Goal: Task Accomplishment & Management: Manage account settings

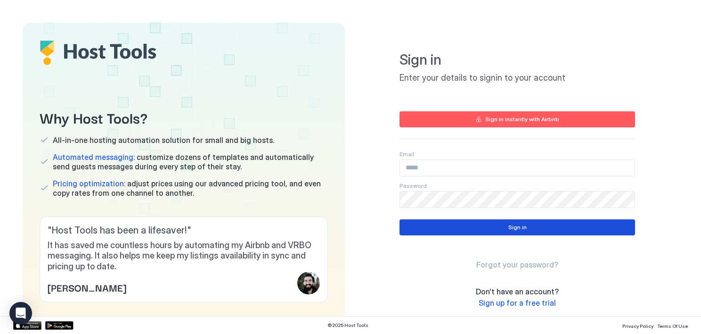
type input "**********"
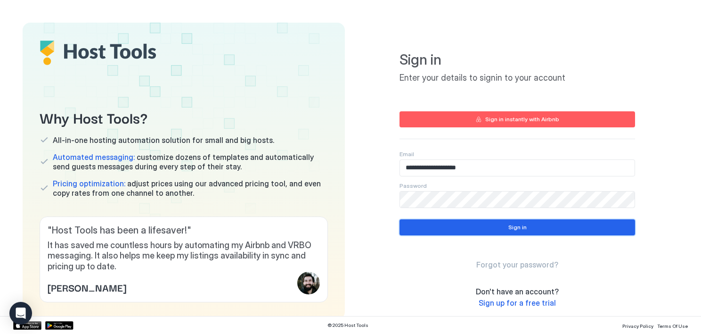
click at [533, 229] on button "Sign in" at bounding box center [518, 227] width 236 height 16
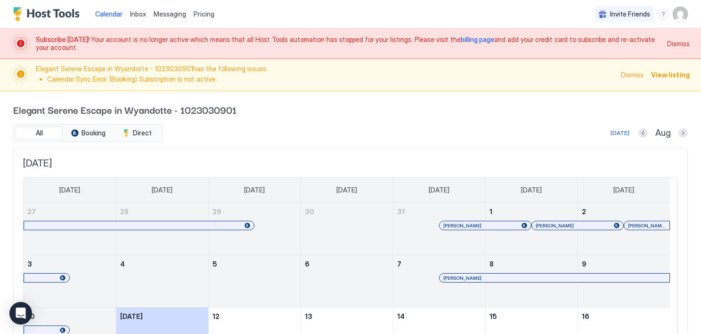
click at [461, 38] on span "billing page" at bounding box center [477, 39] width 33 height 8
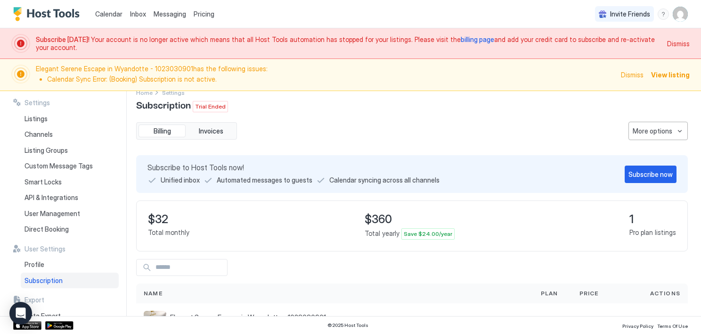
scroll to position [40, 0]
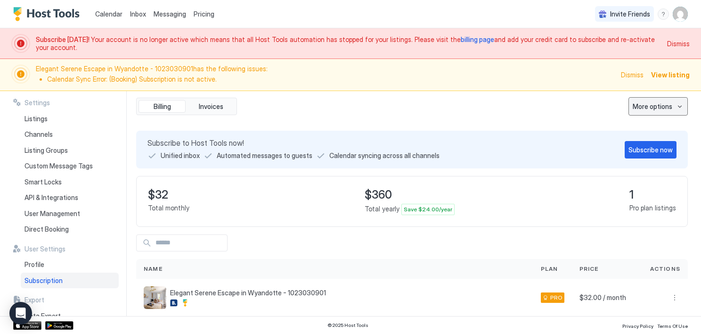
click at [663, 108] on div "More options" at bounding box center [653, 106] width 40 height 10
click at [519, 119] on div at bounding box center [350, 167] width 701 height 334
click at [645, 151] on div "Subscribe now" at bounding box center [651, 150] width 44 height 10
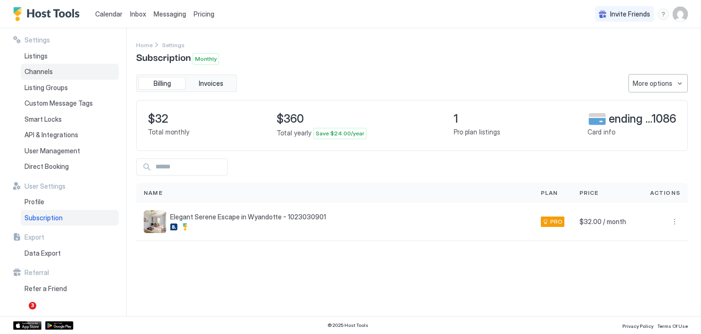
click at [34, 72] on span "Channels" at bounding box center [39, 71] width 28 height 8
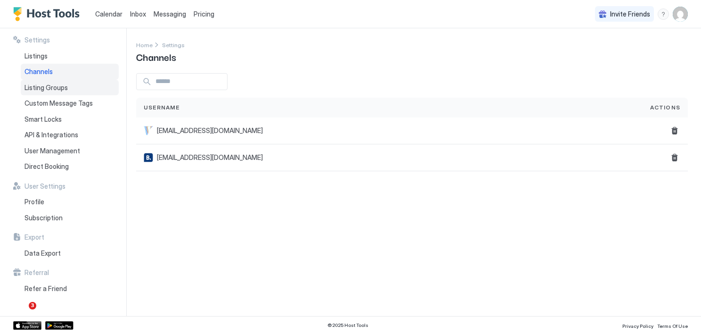
click at [36, 85] on span "Listing Groups" at bounding box center [46, 87] width 43 height 8
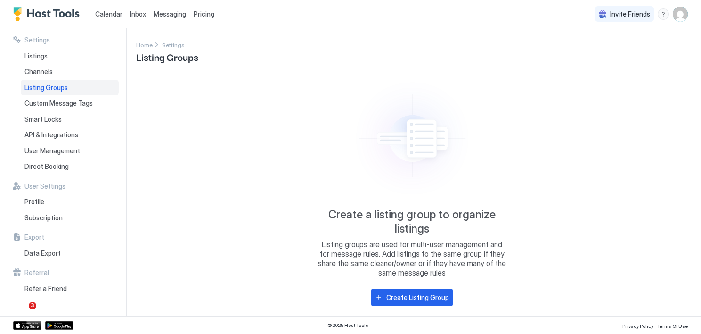
click at [103, 13] on span "Calendar" at bounding box center [108, 14] width 27 height 8
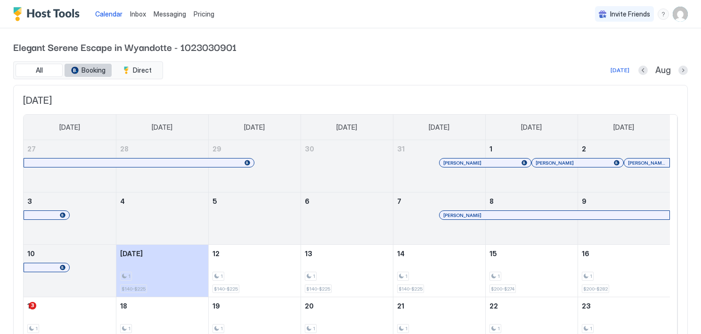
click at [90, 72] on span "Booking" at bounding box center [94, 70] width 24 height 8
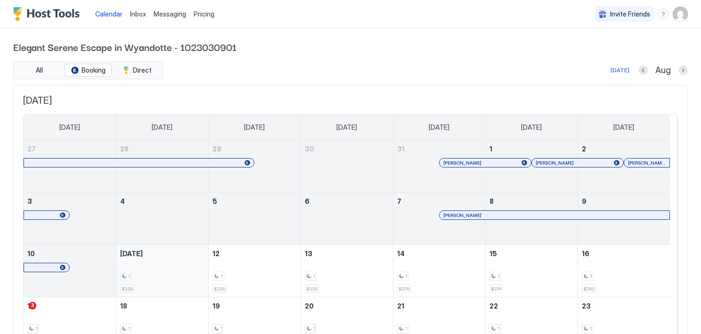
click at [165, 272] on div "1" at bounding box center [162, 275] width 84 height 9
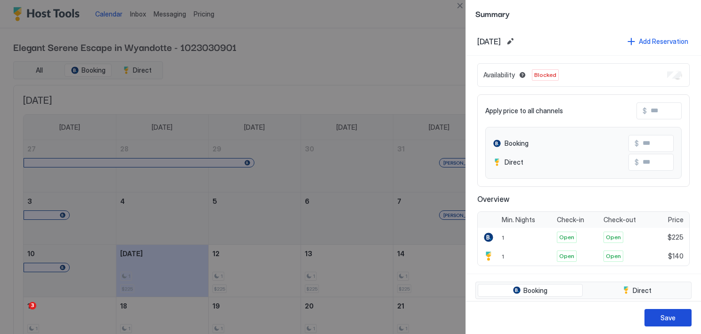
click at [671, 319] on div "Save" at bounding box center [668, 317] width 15 height 10
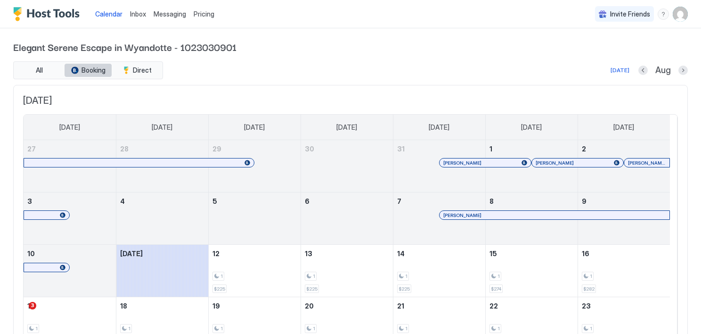
click at [94, 72] on span "Booking" at bounding box center [94, 70] width 24 height 8
click at [86, 67] on span "Booking" at bounding box center [94, 70] width 24 height 8
click at [238, 66] on div "Today Aug" at bounding box center [426, 70] width 523 height 11
click at [84, 71] on span "Booking" at bounding box center [94, 70] width 24 height 8
click at [41, 66] on span "All" at bounding box center [39, 70] width 7 height 8
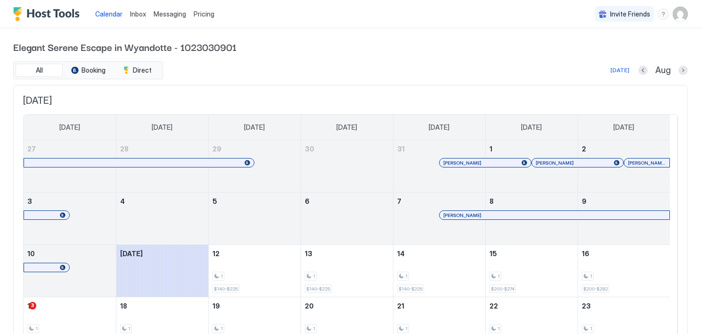
click at [99, 61] on div "All Booking Direct" at bounding box center [88, 70] width 150 height 18
click at [92, 68] on span "Booking" at bounding box center [94, 70] width 24 height 8
click at [238, 268] on div "1 $225" at bounding box center [255, 270] width 84 height 44
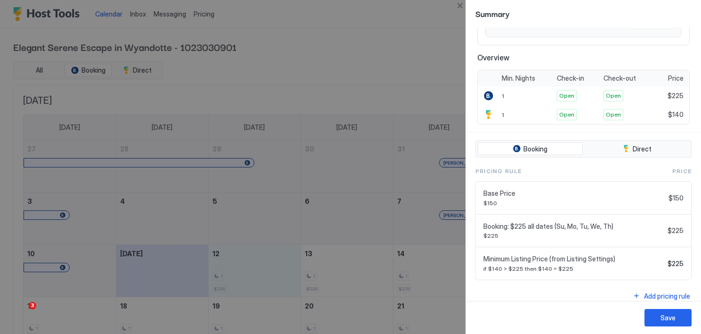
scroll to position [147, 0]
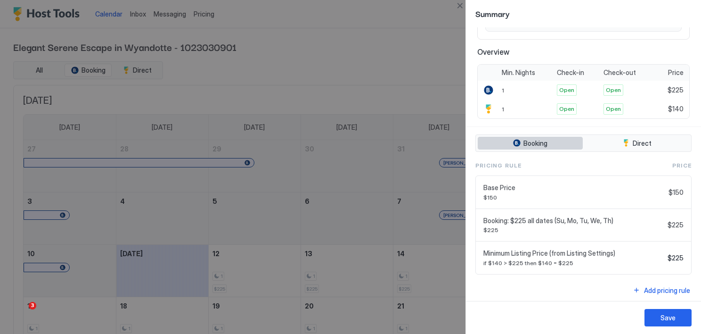
click at [529, 142] on span "Booking" at bounding box center [536, 143] width 24 height 8
click at [517, 139] on div "tab-group" at bounding box center [517, 143] width 8 height 8
click at [541, 139] on span "Booking" at bounding box center [536, 143] width 24 height 8
click at [484, 87] on div at bounding box center [488, 89] width 9 height 9
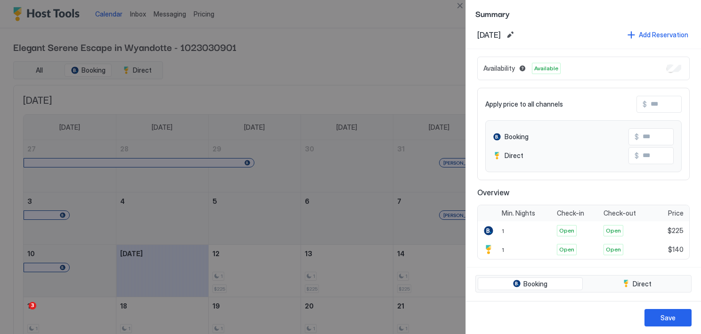
scroll to position [0, 0]
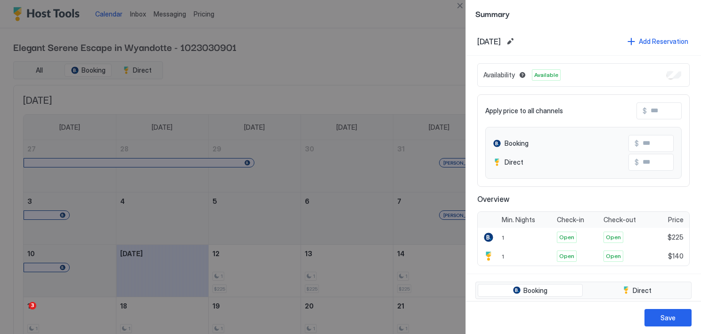
click at [354, 63] on div at bounding box center [350, 167] width 701 height 334
click at [456, 8] on button "Close" at bounding box center [459, 5] width 11 height 11
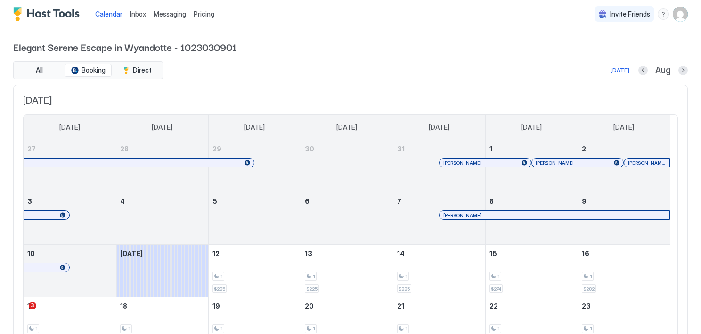
click at [205, 16] on span "Pricing" at bounding box center [204, 14] width 21 height 8
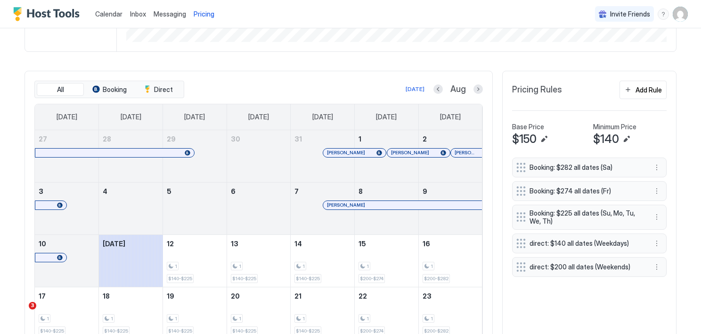
scroll to position [247, 0]
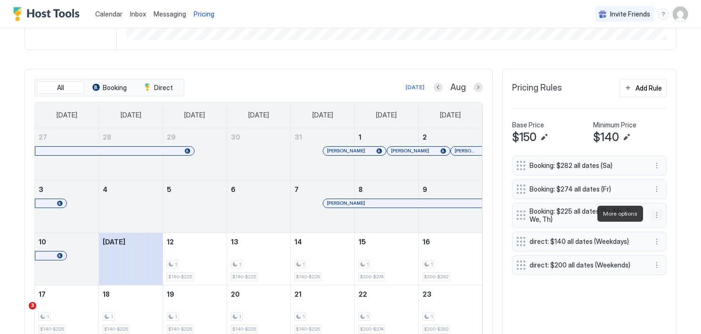
click at [653, 215] on button "More options" at bounding box center [656, 214] width 11 height 11
click at [624, 225] on span "Edit" at bounding box center [626, 226] width 10 height 7
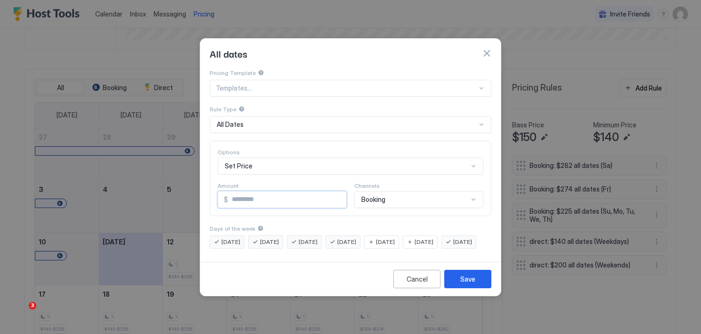
click at [336, 193] on input "***" at bounding box center [287, 199] width 118 height 16
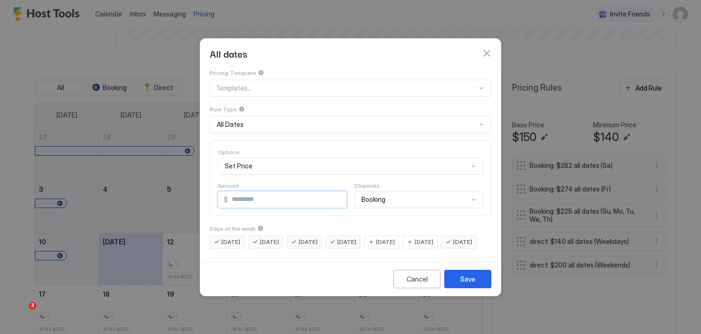
click at [336, 193] on input "***" at bounding box center [287, 199] width 118 height 16
type input "***"
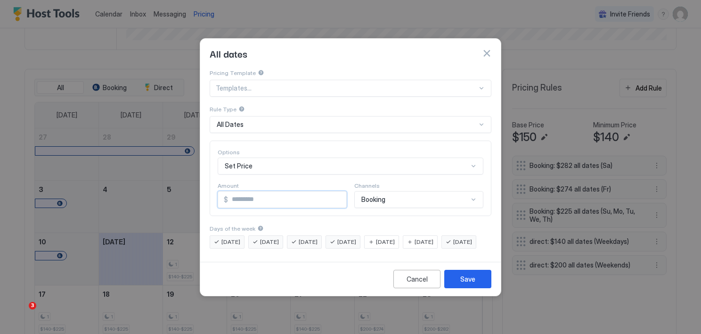
click at [336, 193] on input "***" at bounding box center [287, 199] width 118 height 16
click at [473, 284] on div "Save" at bounding box center [467, 279] width 15 height 10
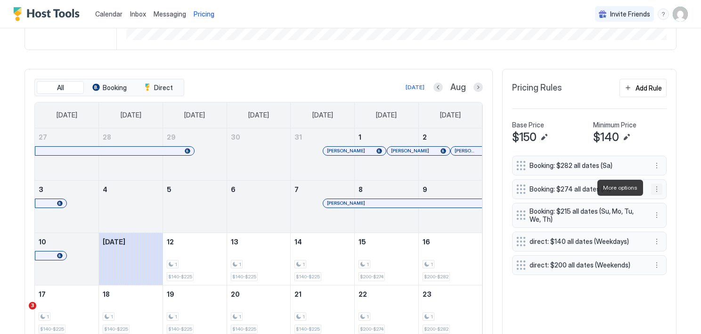
click at [656, 186] on button "More options" at bounding box center [656, 188] width 11 height 11
click at [630, 197] on span "Edit" at bounding box center [626, 200] width 10 height 7
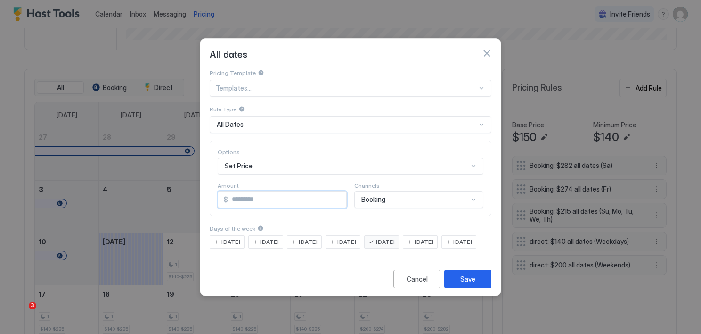
click at [337, 192] on input "***" at bounding box center [287, 199] width 118 height 16
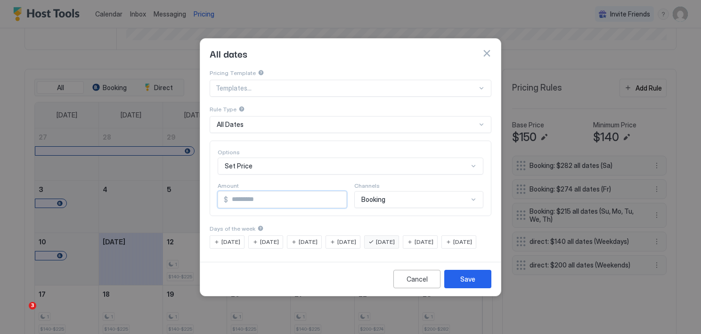
click at [337, 192] on input "***" at bounding box center [287, 199] width 118 height 16
type input "***"
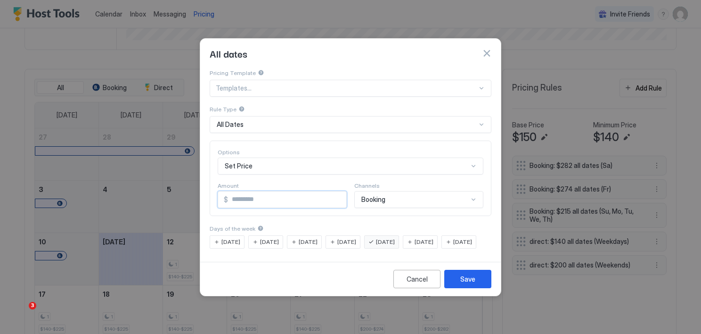
click at [337, 192] on input "***" at bounding box center [287, 199] width 118 height 16
click at [464, 282] on div "Save" at bounding box center [467, 279] width 15 height 10
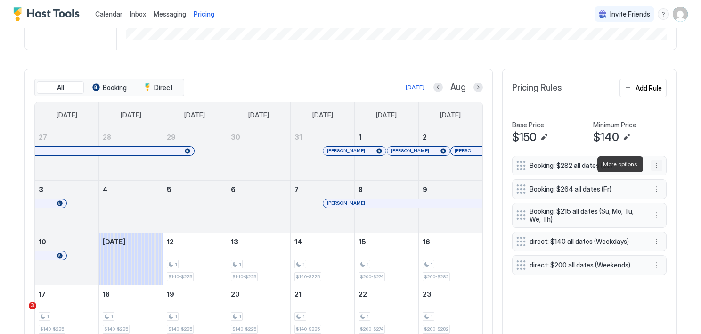
click at [653, 165] on button "More options" at bounding box center [656, 165] width 11 height 11
click at [621, 174] on span "Edit" at bounding box center [626, 176] width 10 height 7
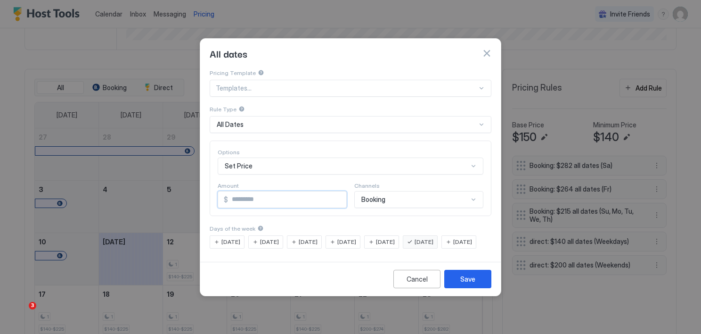
click at [337, 193] on input "***" at bounding box center [287, 199] width 118 height 16
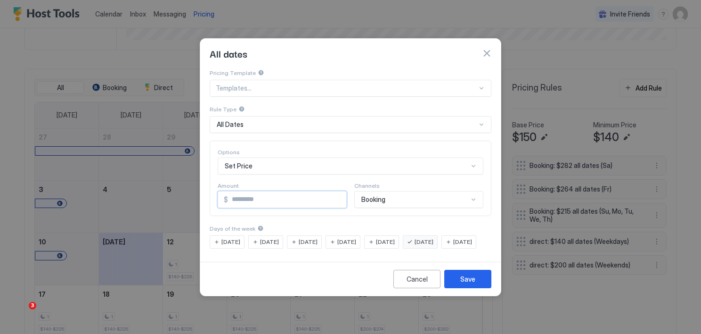
click at [337, 193] on input "***" at bounding box center [287, 199] width 118 height 16
type input "***"
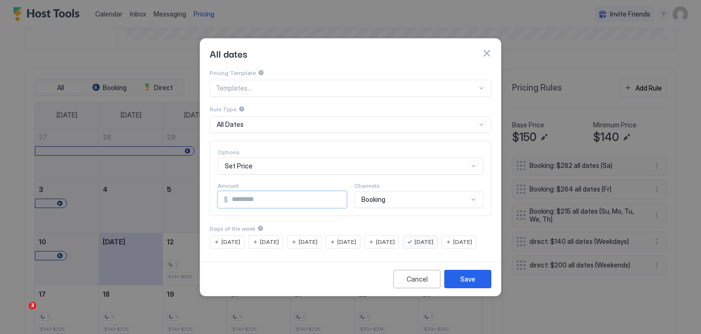
click at [337, 193] on input "***" at bounding box center [287, 199] width 118 height 16
click at [464, 284] on div "Save" at bounding box center [467, 279] width 15 height 10
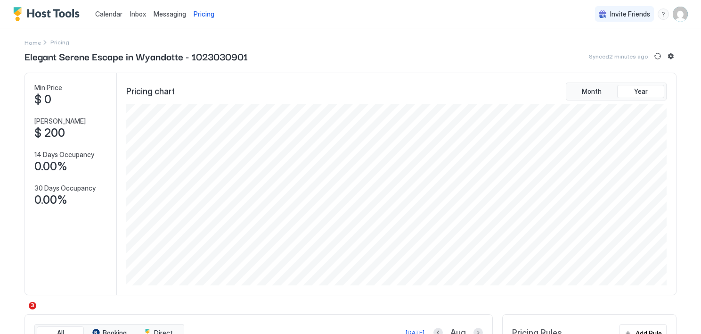
scroll to position [0, 0]
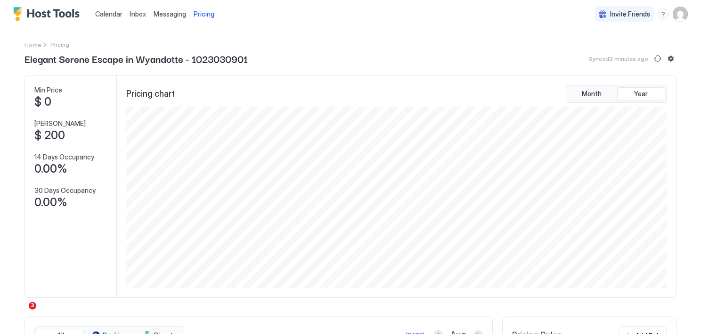
click at [109, 10] on span "Calendar" at bounding box center [108, 14] width 27 height 8
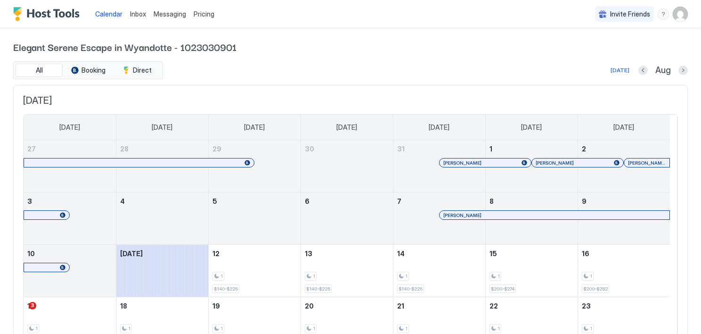
click at [136, 13] on span "Inbox" at bounding box center [138, 14] width 16 height 8
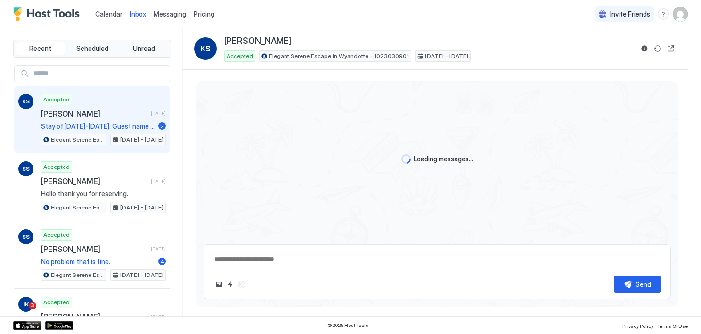
scroll to position [197, 0]
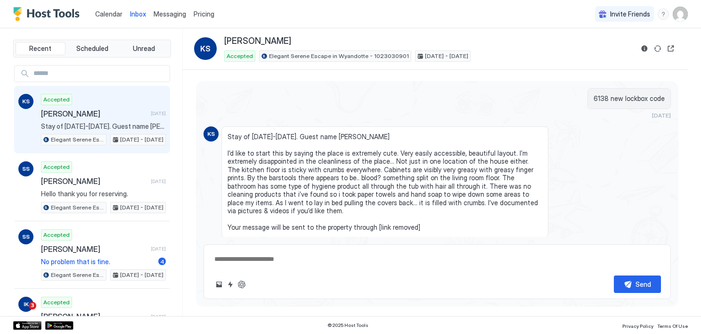
type textarea "*"
click at [172, 11] on span "Messaging" at bounding box center [170, 14] width 33 height 8
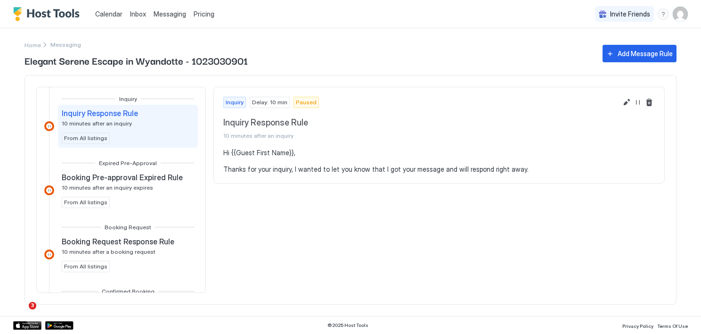
click at [201, 13] on span "Pricing" at bounding box center [204, 14] width 21 height 8
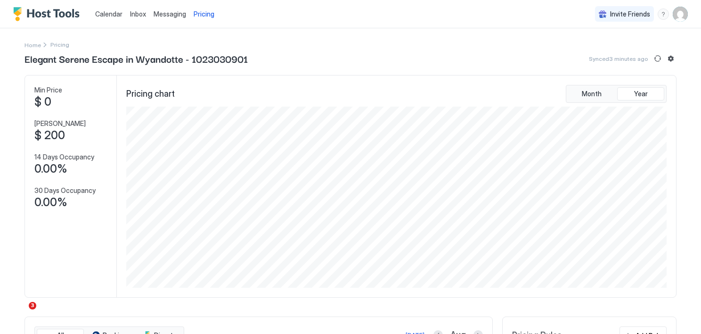
scroll to position [181, 543]
click at [39, 14] on img "Host Tools Logo" at bounding box center [48, 14] width 71 height 14
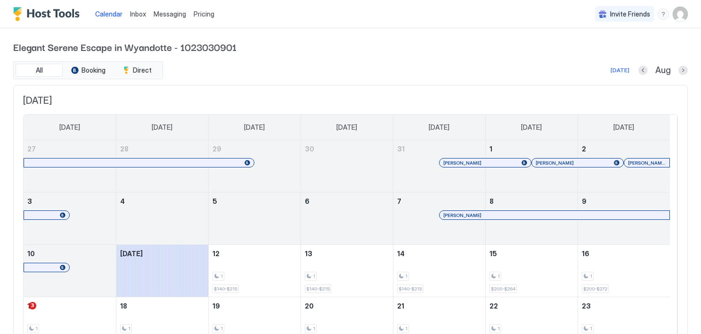
click at [673, 11] on img "User profile" at bounding box center [680, 14] width 15 height 15
click at [138, 14] on div at bounding box center [350, 167] width 701 height 334
click at [172, 16] on span "Messaging" at bounding box center [170, 14] width 33 height 8
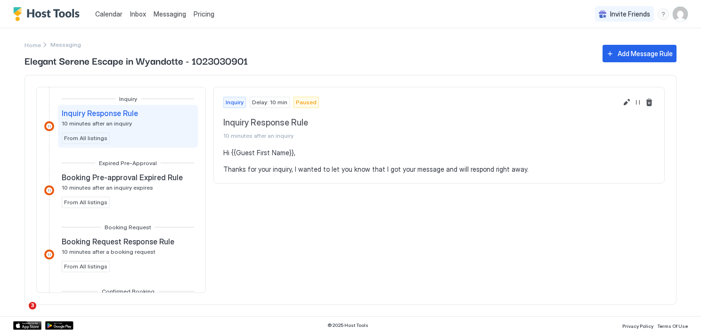
click at [207, 12] on span "Pricing" at bounding box center [204, 14] width 21 height 8
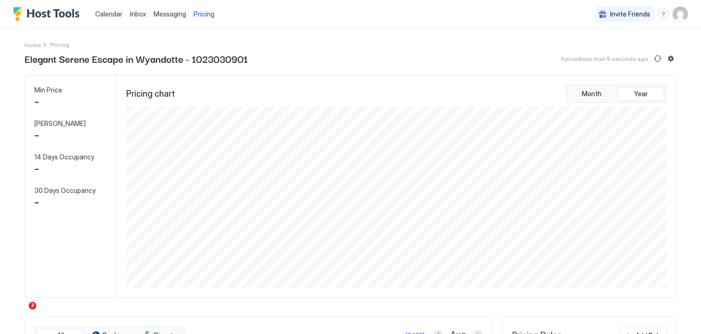
scroll to position [181, 543]
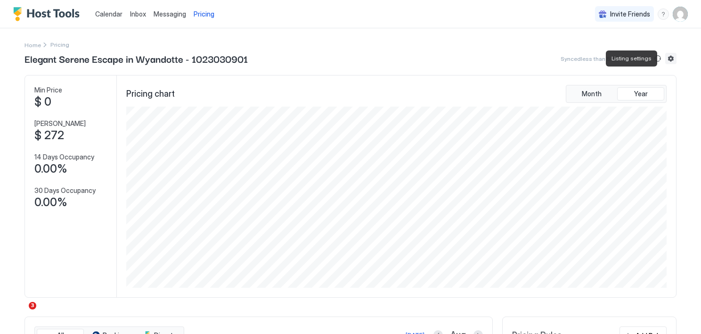
click at [667, 58] on button "Listing settings" at bounding box center [670, 58] width 11 height 11
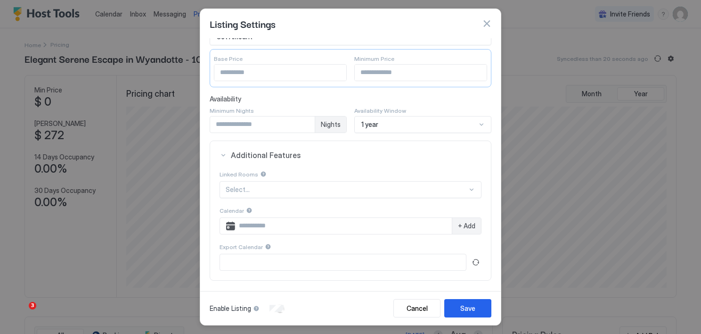
scroll to position [113, 0]
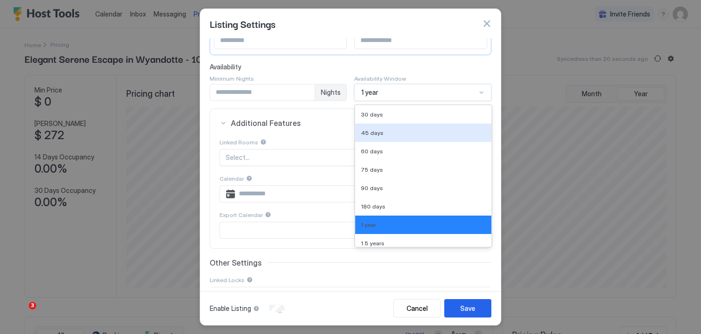
click at [472, 101] on div "9 results available. Use Up and Down to choose options, press Enter to select t…" at bounding box center [422, 92] width 137 height 17
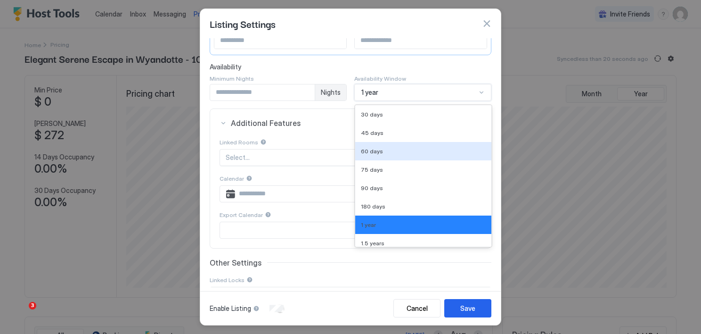
scroll to position [24, 0]
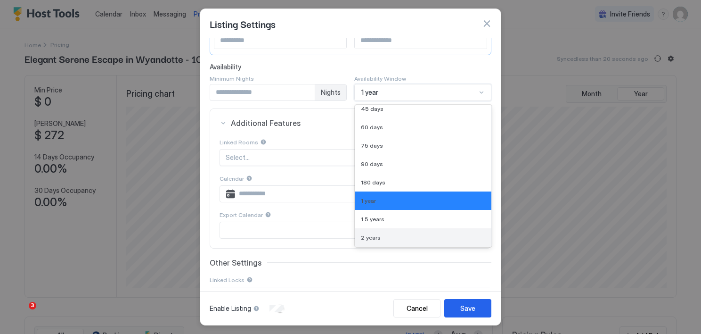
click at [414, 236] on div "2 years" at bounding box center [423, 237] width 125 height 7
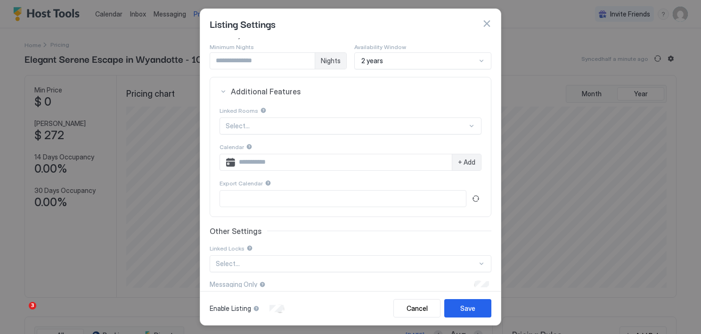
scroll to position [154, 0]
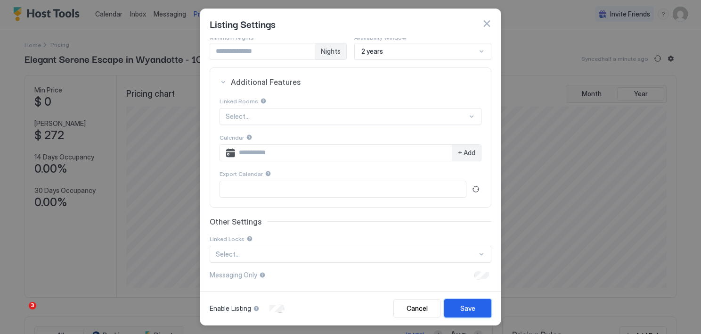
click at [473, 308] on div "Save" at bounding box center [467, 308] width 15 height 10
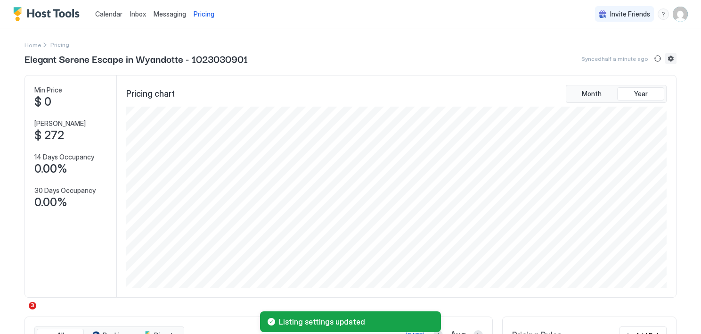
click at [666, 60] on button "Listing settings" at bounding box center [670, 58] width 11 height 11
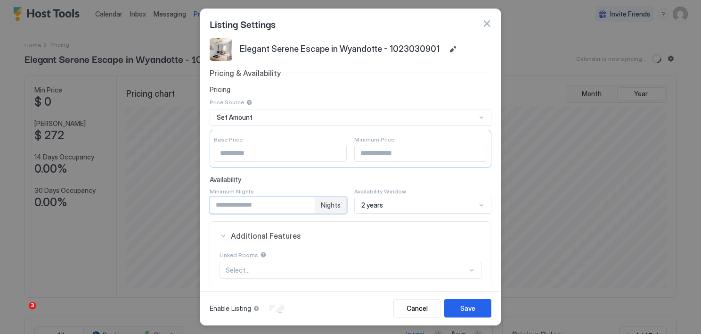
click at [236, 203] on input "*" at bounding box center [262, 205] width 105 height 16
drag, startPoint x: 234, startPoint y: 203, endPoint x: 167, endPoint y: 206, distance: 67.5
click at [167, 206] on div "Listing Settings Elegant Serene Escape in Wyandotte - 1023030901 Pricing & Avai…" at bounding box center [350, 167] width 701 height 334
type input "*"
click at [472, 305] on div "Save" at bounding box center [467, 308] width 15 height 10
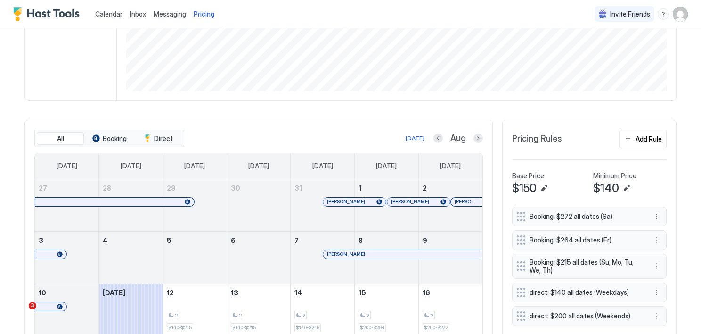
scroll to position [190, 0]
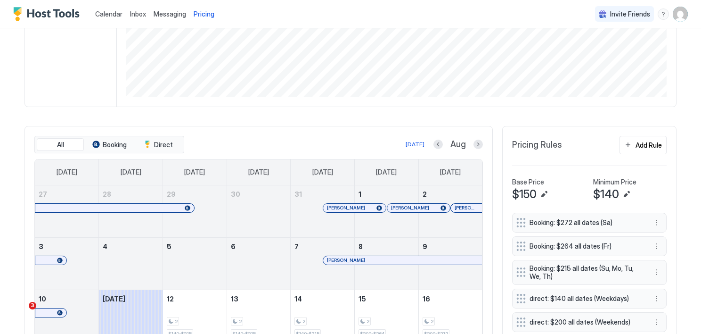
click at [652, 144] on div "Add Rule" at bounding box center [649, 145] width 26 height 10
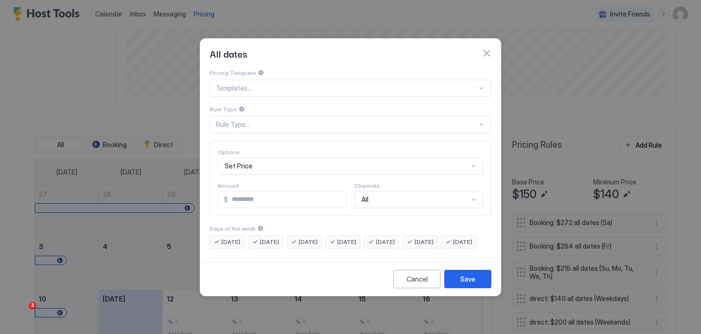
click at [488, 49] on button "button" at bounding box center [486, 53] width 9 height 9
